Goal: Information Seeking & Learning: Stay updated

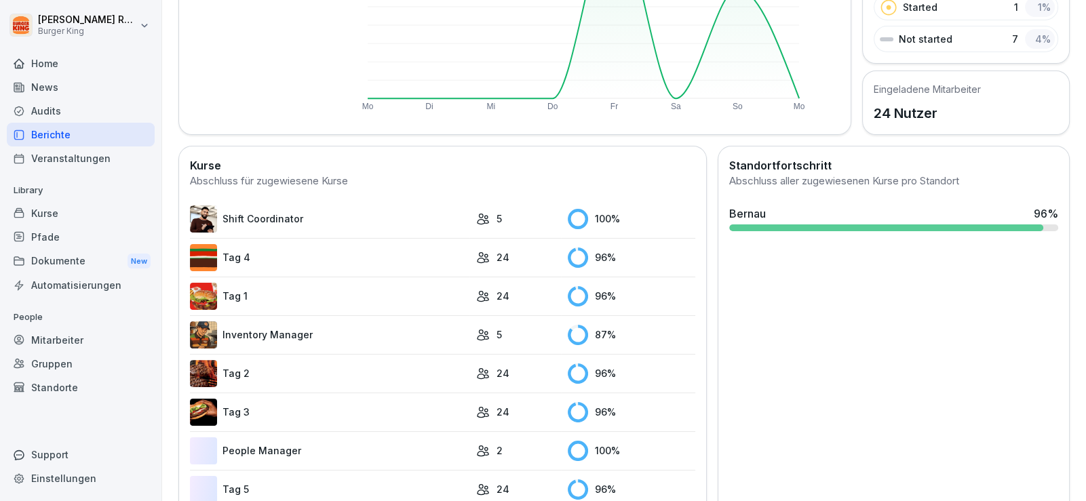
scroll to position [271, 0]
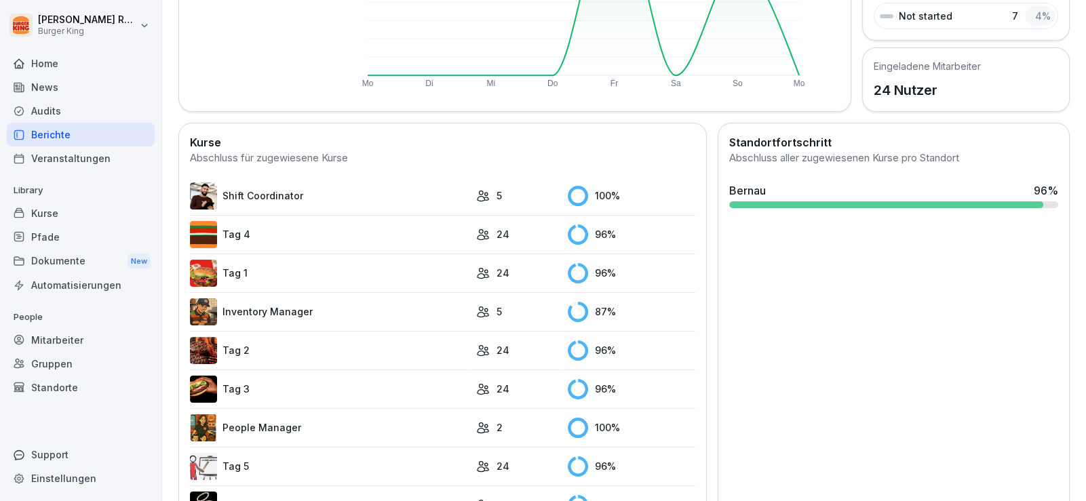
click at [339, 311] on link "Inventory Manager" at bounding box center [330, 312] width 280 height 27
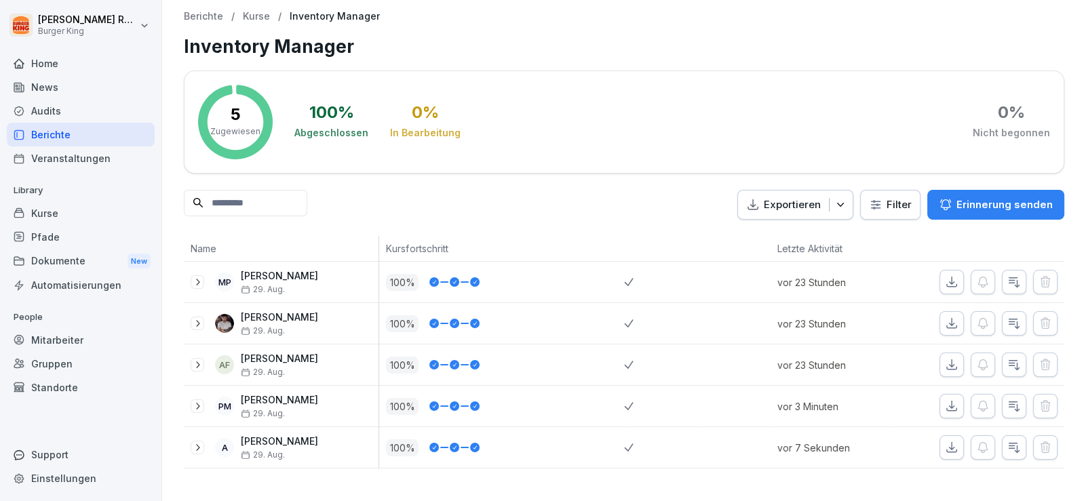
click at [60, 136] on div "Berichte" at bounding box center [81, 135] width 148 height 24
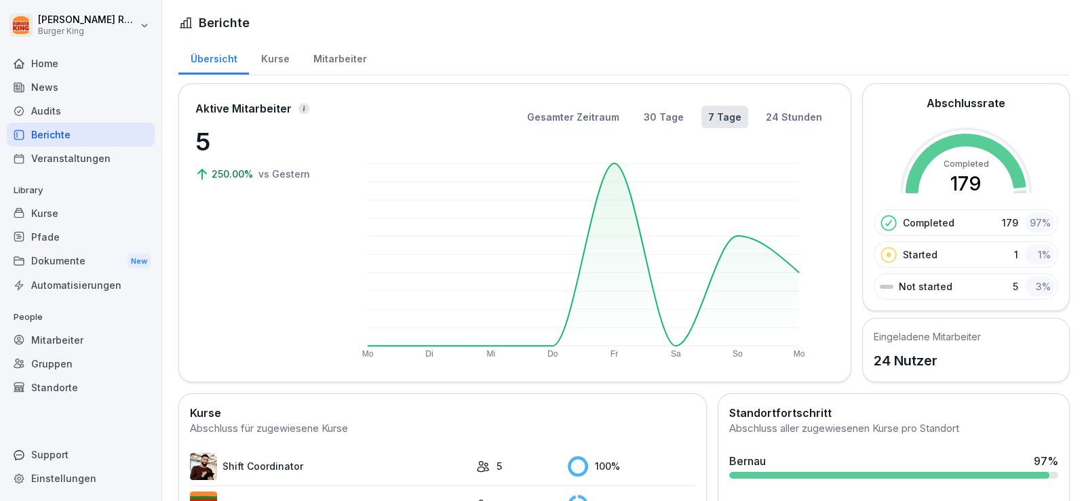
click at [337, 48] on div "Mitarbeiter" at bounding box center [339, 57] width 77 height 35
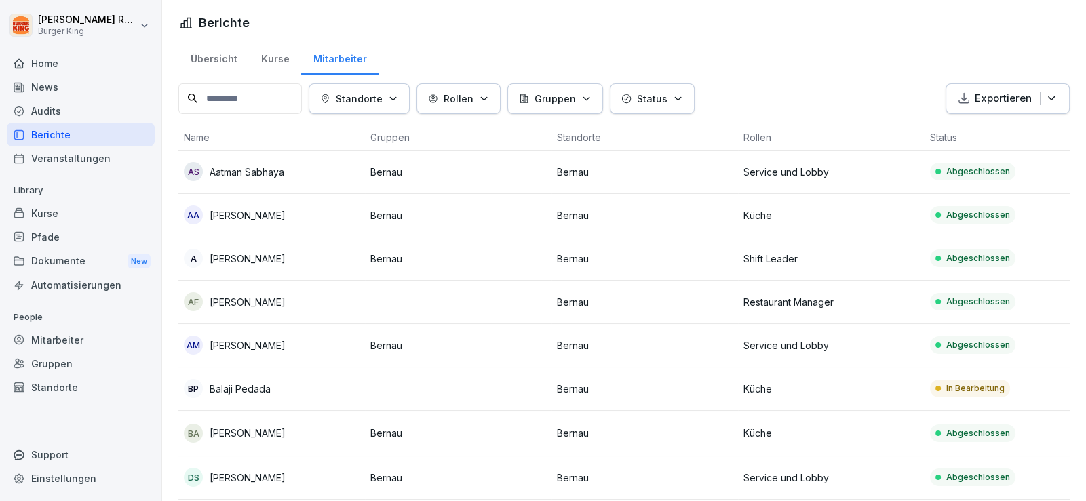
click at [330, 400] on td "BP Balaji Pedada" at bounding box center [271, 389] width 187 height 43
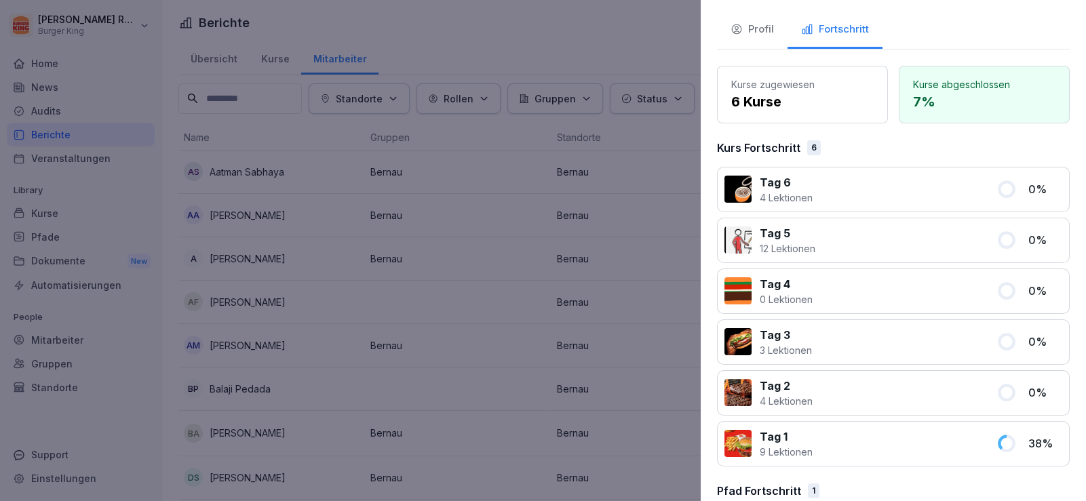
scroll to position [134, 0]
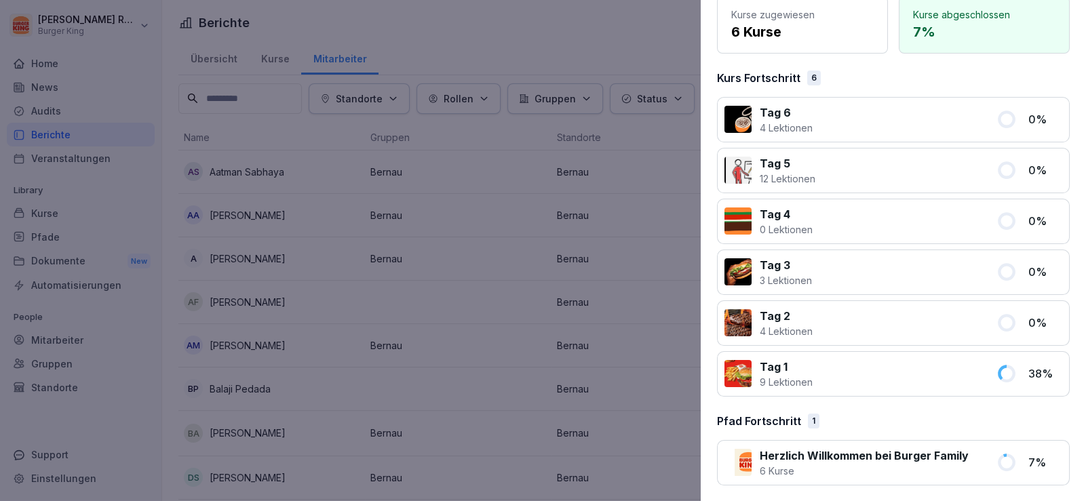
click at [856, 421] on div "Pfad Fortschritt 1" at bounding box center [893, 421] width 353 height 16
click at [892, 409] on div "Kurse zugewiesen 6 Kurse Kurse abgeschlossen 7 % Kurs Fortschritt 6 Tag 6 4 Lek…" at bounding box center [893, 241] width 353 height 490
click at [647, 33] on div at bounding box center [543, 250] width 1086 height 501
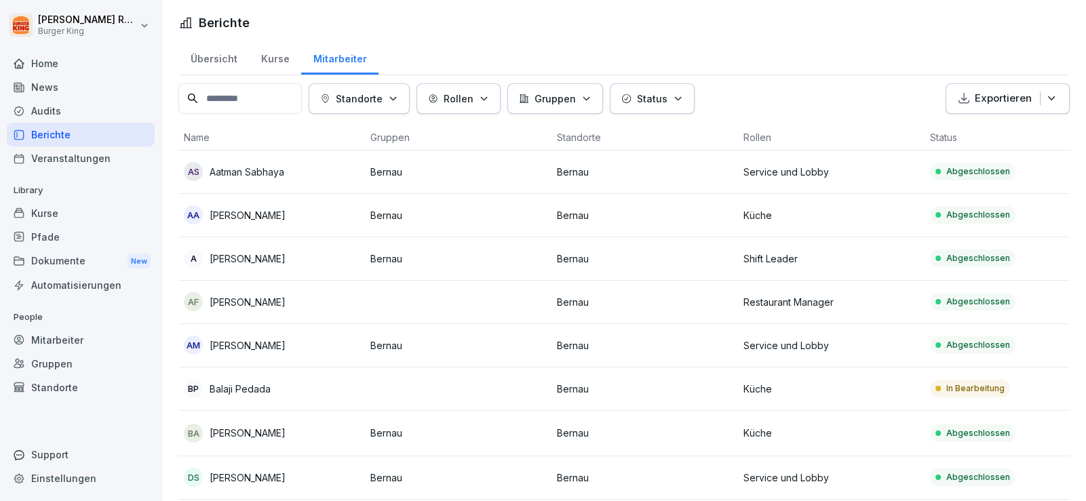
click at [59, 90] on div "News" at bounding box center [81, 87] width 148 height 24
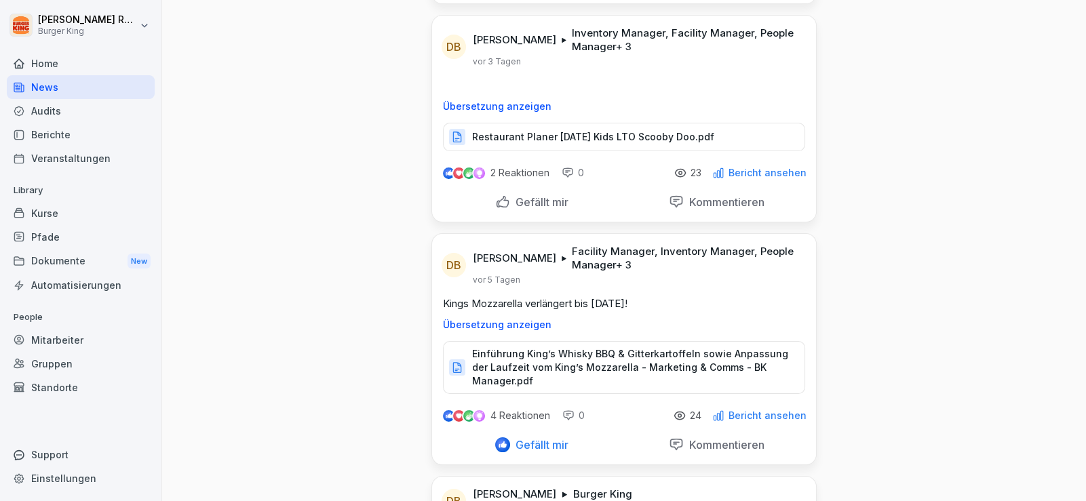
scroll to position [271, 0]
click at [590, 138] on p "Restaurant Planer [DATE] Kids LTO Scooby Doo.pdf" at bounding box center [593, 137] width 242 height 14
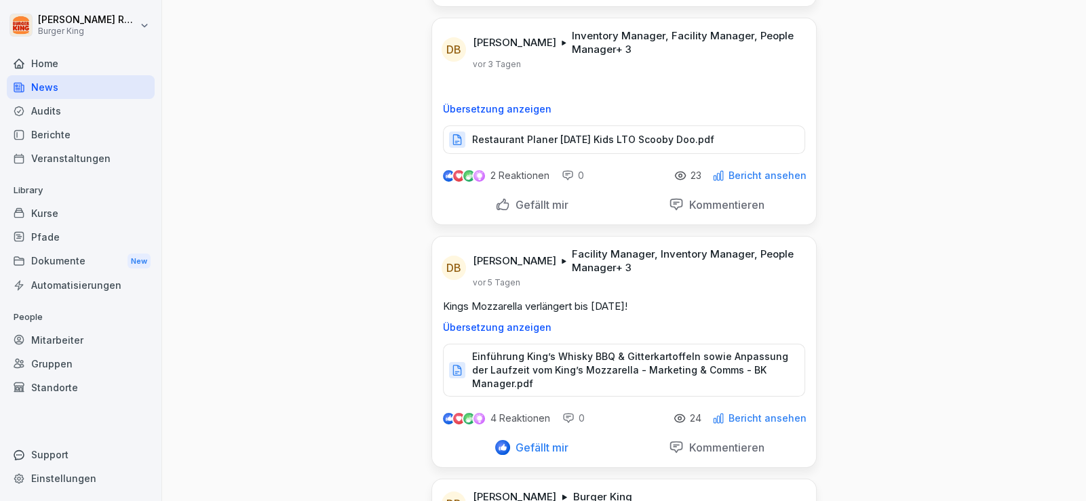
scroll to position [0, 0]
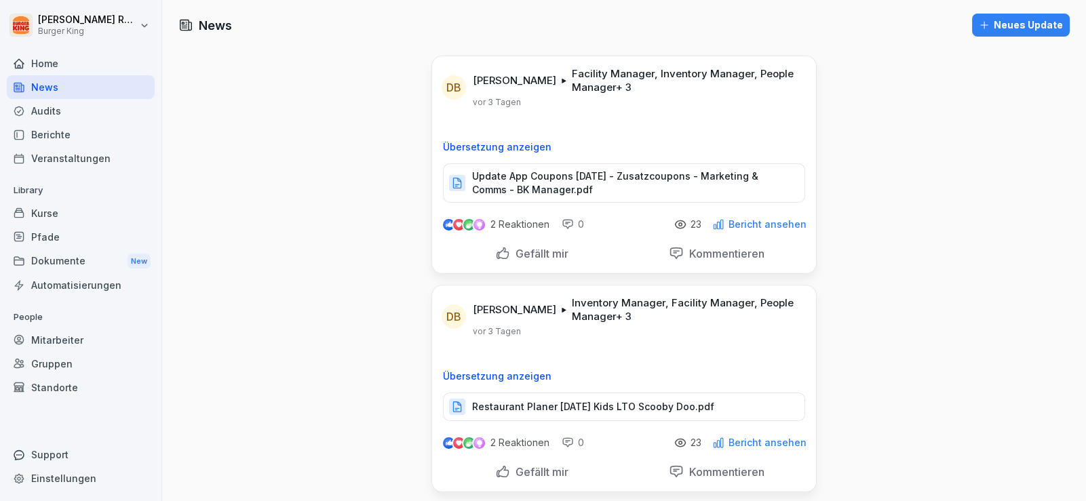
click at [62, 91] on div "News" at bounding box center [81, 87] width 148 height 24
click at [46, 88] on div "News" at bounding box center [81, 87] width 148 height 24
click at [41, 57] on div "Home" at bounding box center [81, 64] width 148 height 24
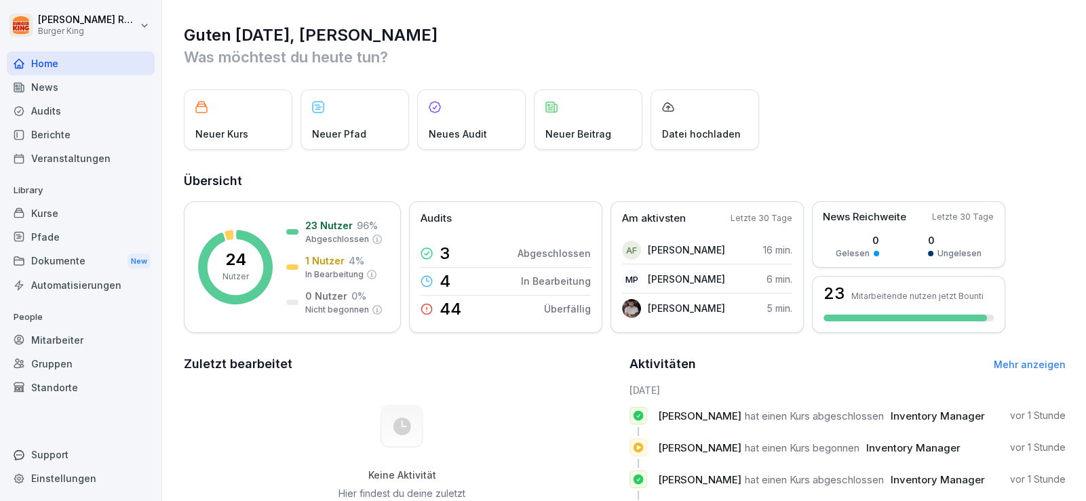
click at [45, 64] on div "Home" at bounding box center [81, 64] width 148 height 24
click at [48, 88] on div "News" at bounding box center [81, 87] width 148 height 24
